Goal: Task Accomplishment & Management: Manage account settings

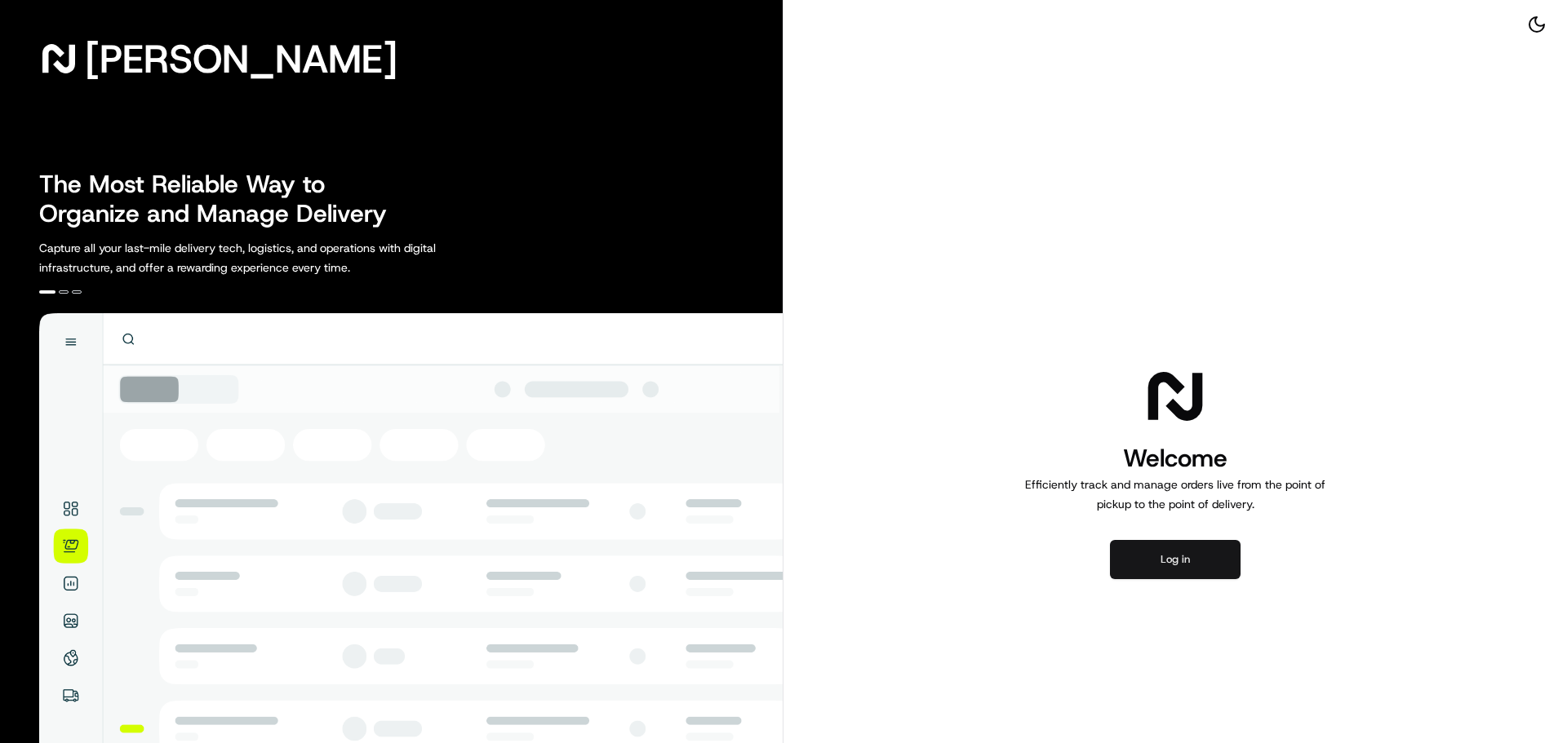
click at [1162, 574] on button "Log in" at bounding box center [1175, 559] width 131 height 39
